Goal: Information Seeking & Learning: Check status

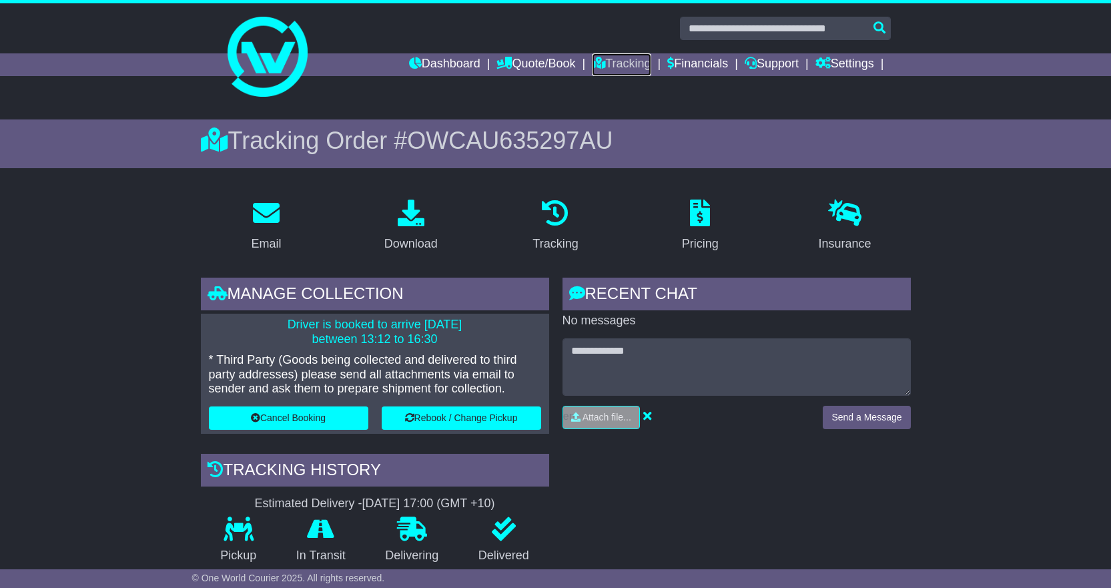
drag, startPoint x: 611, startPoint y: 61, endPoint x: 603, endPoint y: 79, distance: 18.8
click at [611, 61] on link "Tracking" at bounding box center [621, 64] width 59 height 23
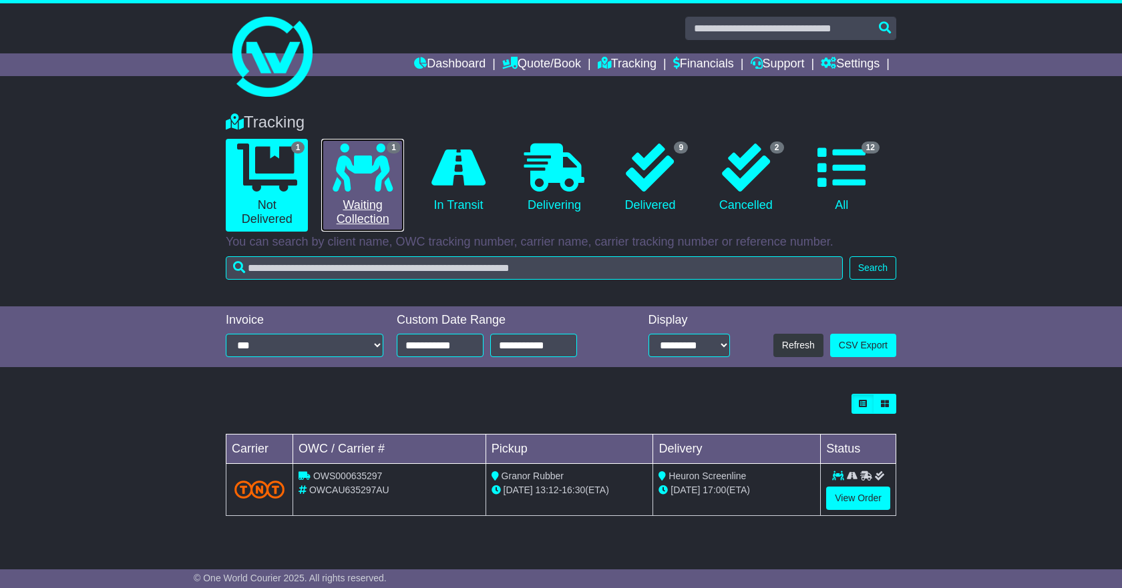
click at [359, 192] on link "1 Waiting Collection" at bounding box center [362, 185] width 82 height 93
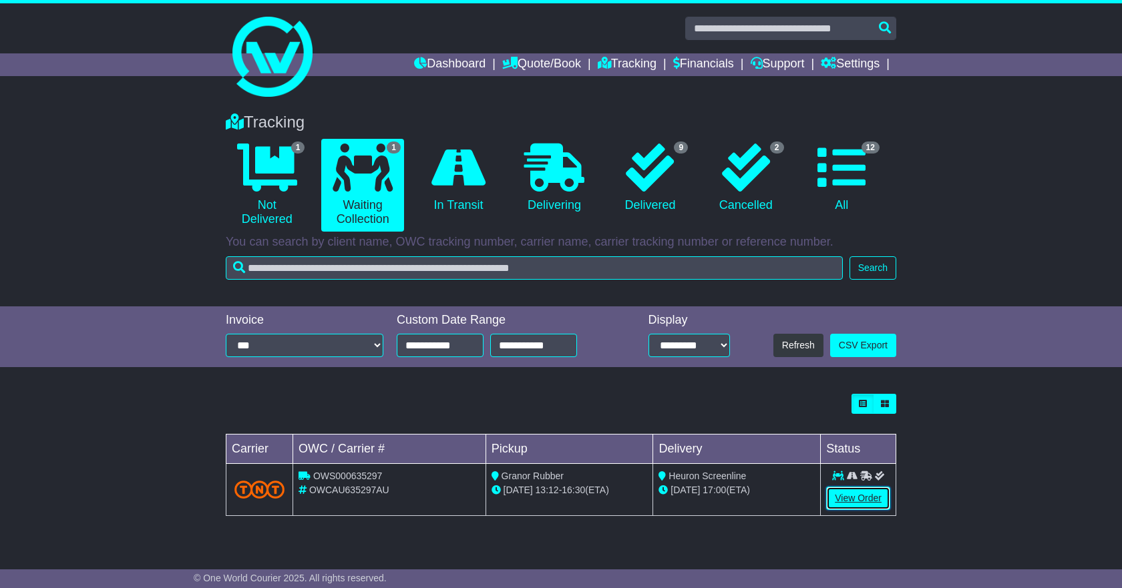
click at [869, 497] on link "View Order" at bounding box center [858, 498] width 64 height 23
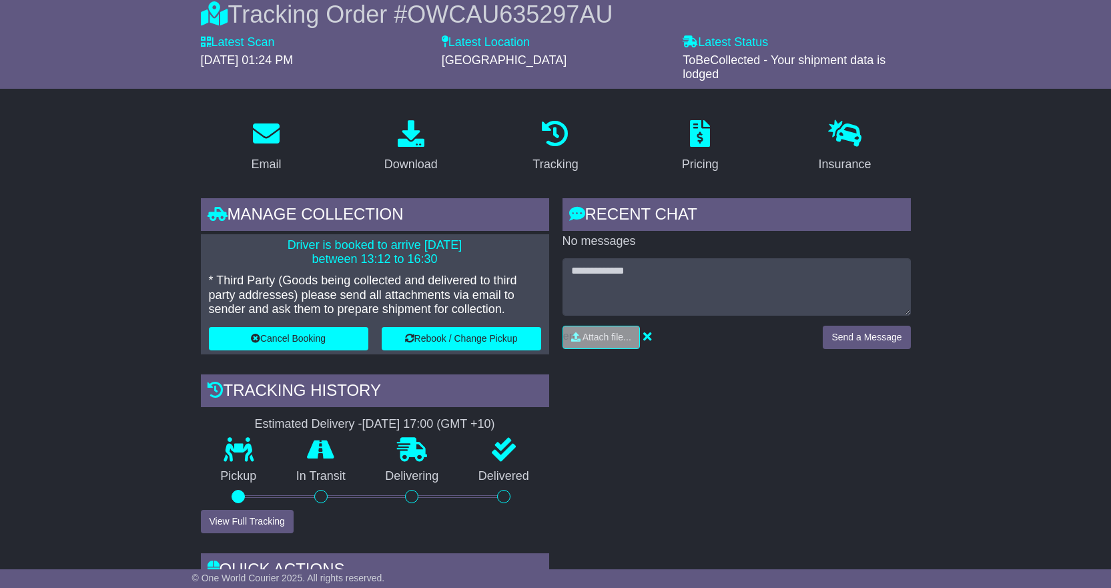
scroll to position [134, 0]
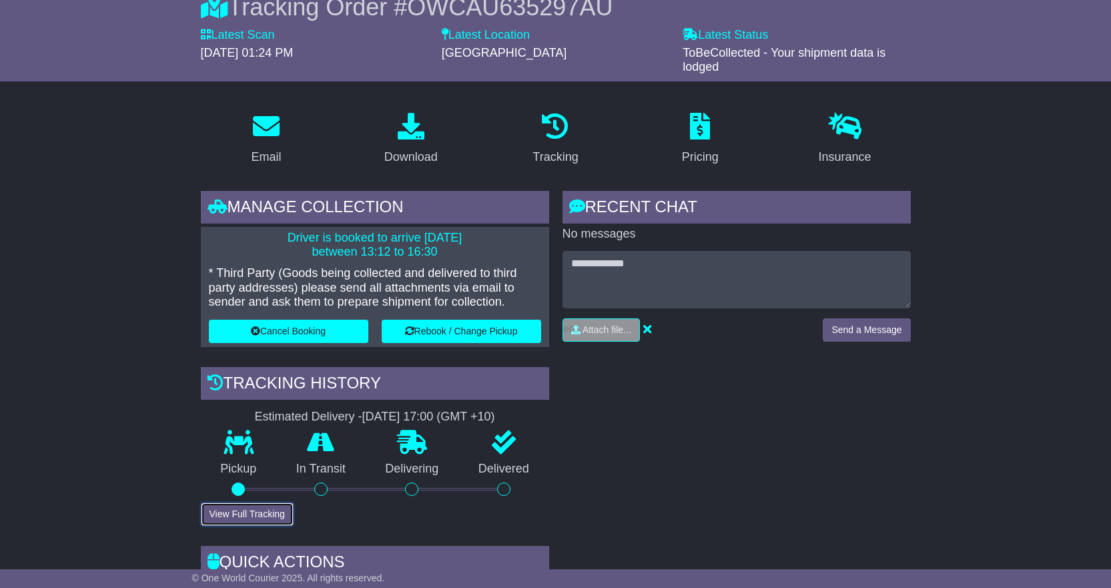
click at [228, 510] on button "View Full Tracking" at bounding box center [247, 514] width 93 height 23
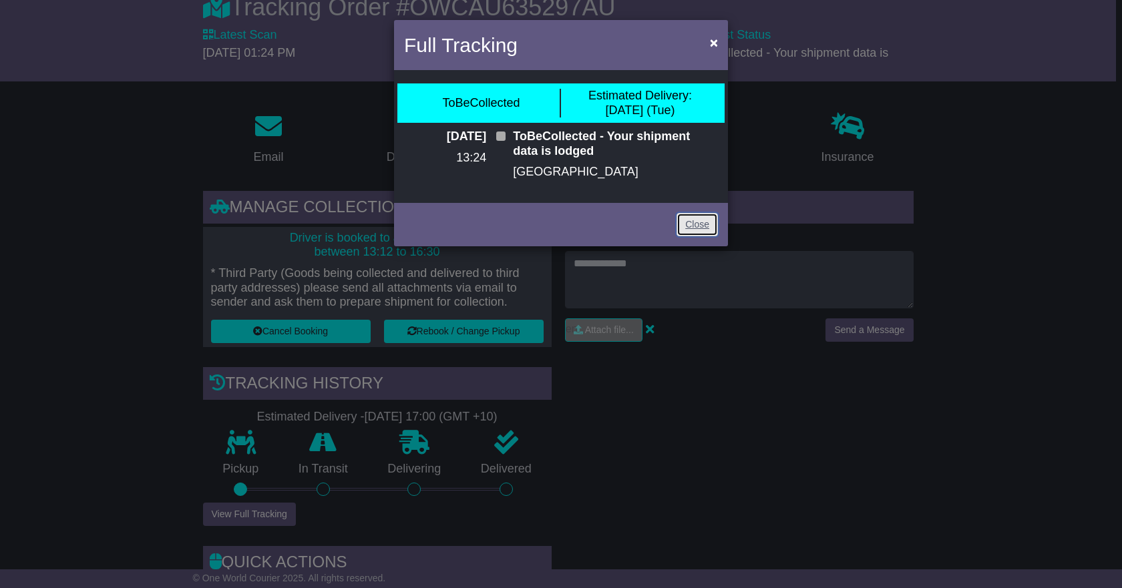
click at [699, 222] on link "Close" at bounding box center [696, 224] width 41 height 23
